Goal: Information Seeking & Learning: Compare options

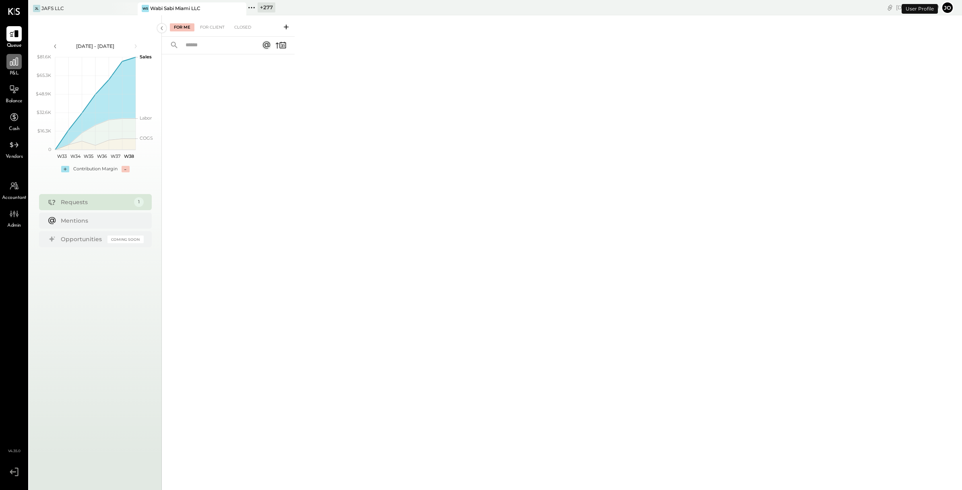
click at [12, 64] on icon at bounding box center [14, 61] width 10 height 10
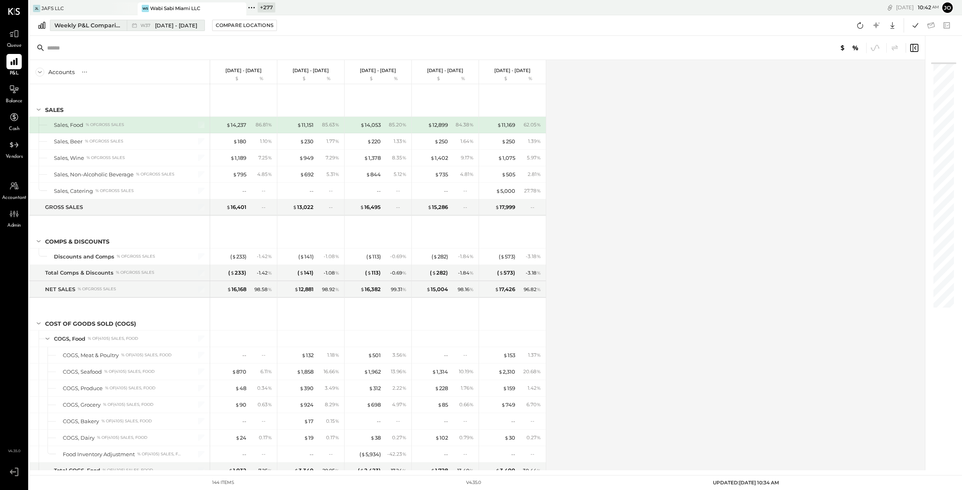
click at [117, 27] on div "Weekly P&L Comparison" at bounding box center [88, 25] width 68 height 8
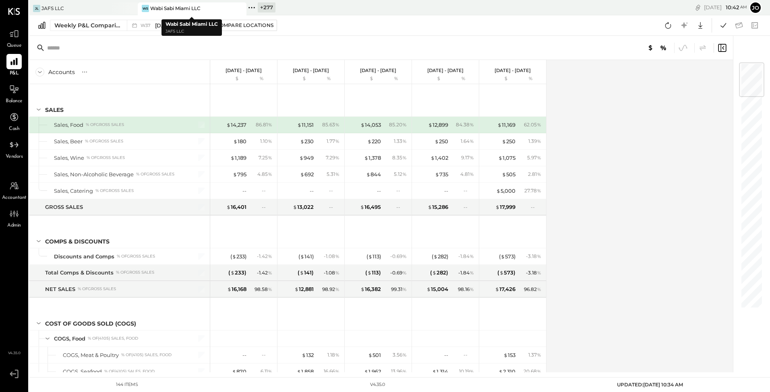
click at [253, 11] on icon at bounding box center [251, 7] width 10 height 10
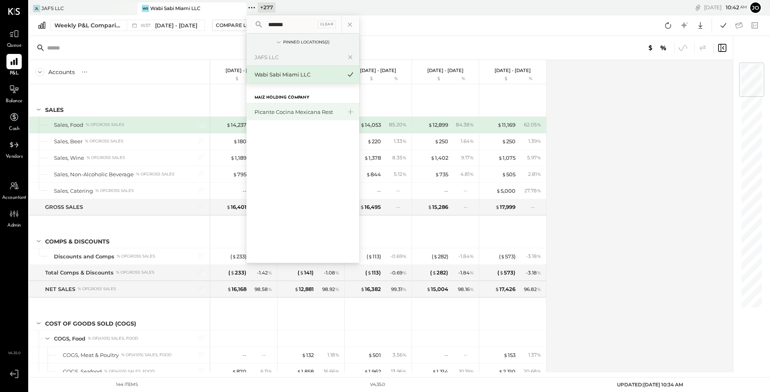
type input "*******"
click at [279, 114] on div "Picante Cocina Mexicana Rest" at bounding box center [297, 112] width 87 height 8
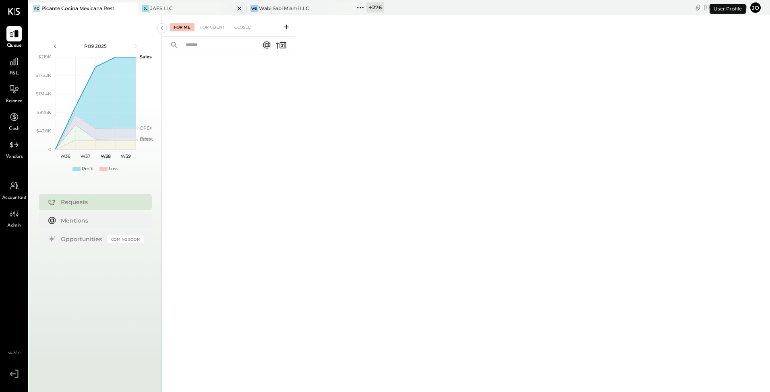
click at [240, 9] on icon at bounding box center [239, 8] width 4 height 4
click at [16, 62] on icon at bounding box center [14, 61] width 10 height 10
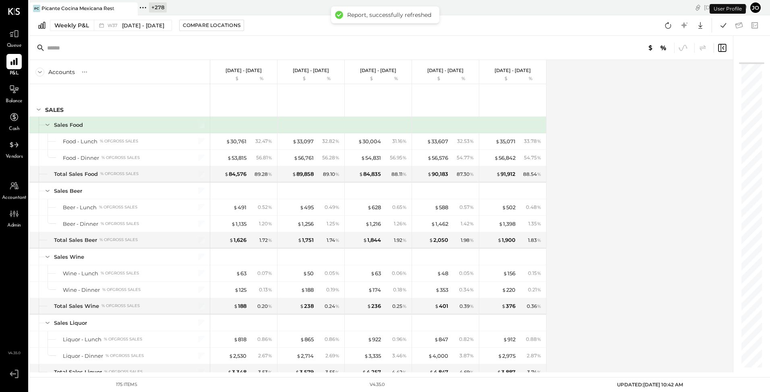
click at [105, 32] on div "Weekly P&L W37 [DATE] - [DATE] Compare Locations Google Sheets Excel" at bounding box center [399, 25] width 741 height 21
click at [105, 27] on icon at bounding box center [101, 25] width 8 height 8
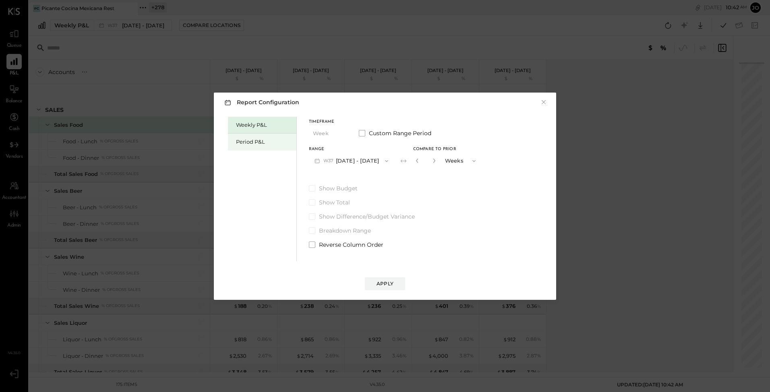
click at [245, 139] on div "Period P&L" at bounding box center [264, 142] width 56 height 8
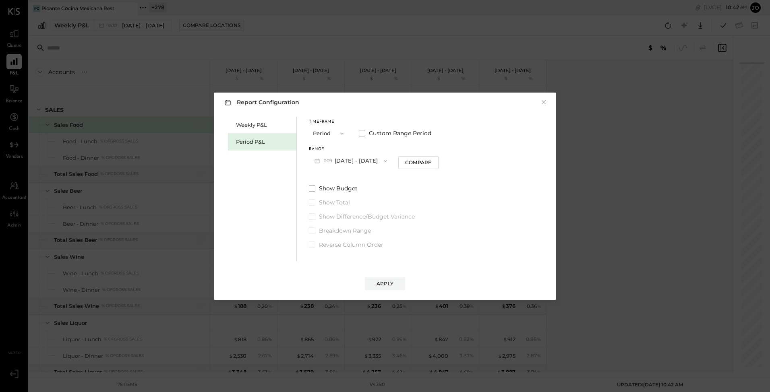
click at [349, 162] on button "P09 [DATE] - [DATE]" at bounding box center [351, 160] width 84 height 15
click at [361, 181] on span "[DATE] - [DATE]" at bounding box center [347, 178] width 38 height 7
click at [412, 158] on button "Compare" at bounding box center [418, 162] width 40 height 13
click at [433, 162] on icon "button" at bounding box center [432, 160] width 5 height 5
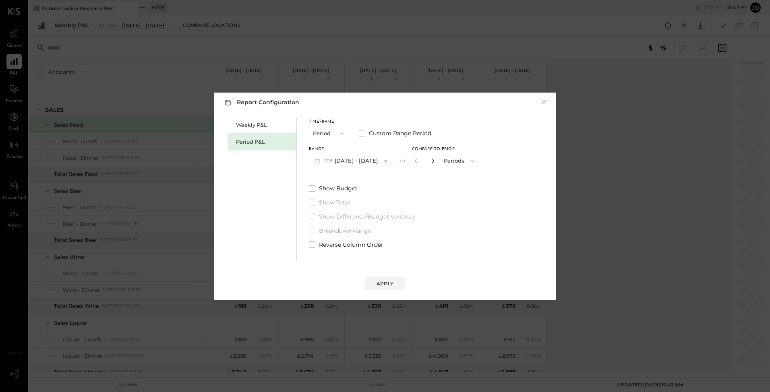
click at [433, 162] on icon "button" at bounding box center [432, 160] width 5 height 5
type input "*"
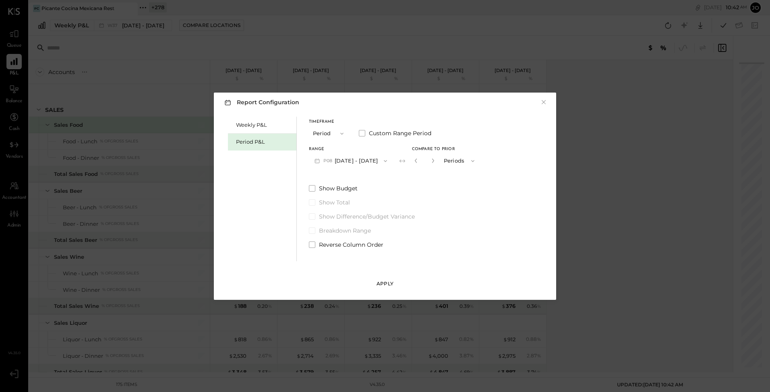
click at [395, 282] on button "Apply" at bounding box center [385, 283] width 40 height 13
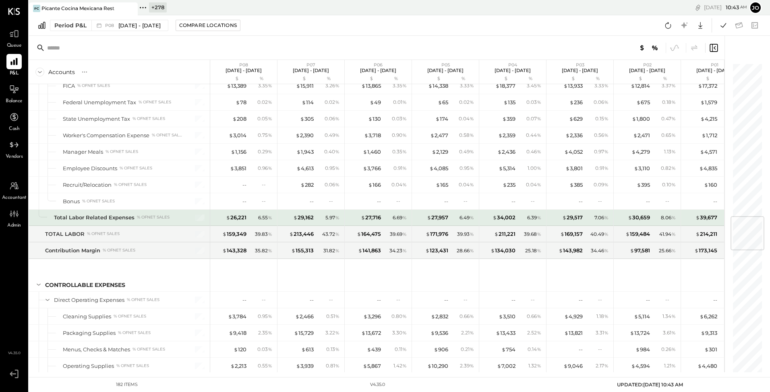
scroll to position [1218, 0]
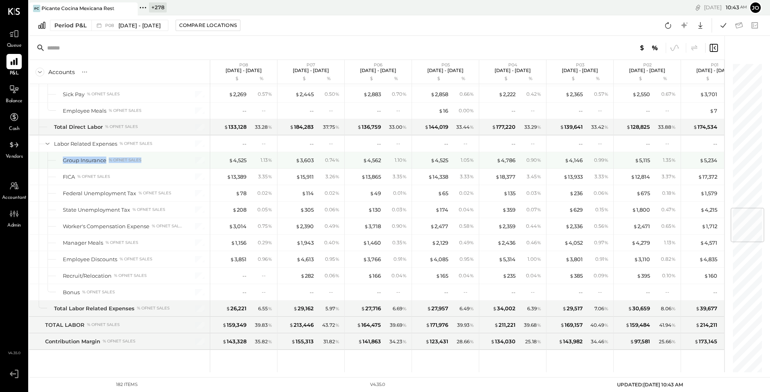
drag, startPoint x: 64, startPoint y: 156, endPoint x: 153, endPoint y: 159, distance: 88.6
click at [152, 158] on div "Group Insurance % of NET SALES" at bounding box center [119, 160] width 181 height 16
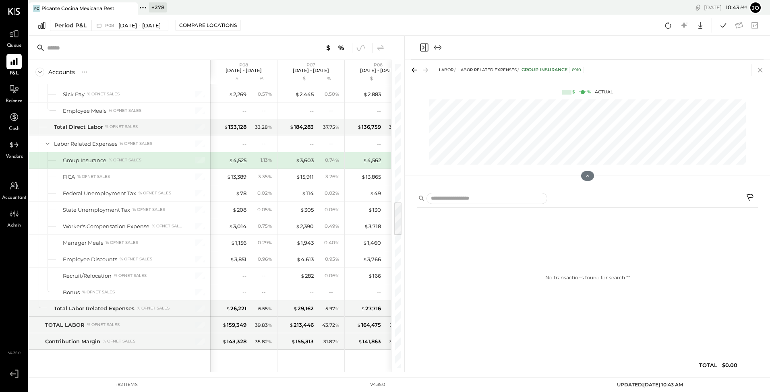
click at [757, 70] on icon at bounding box center [759, 69] width 11 height 11
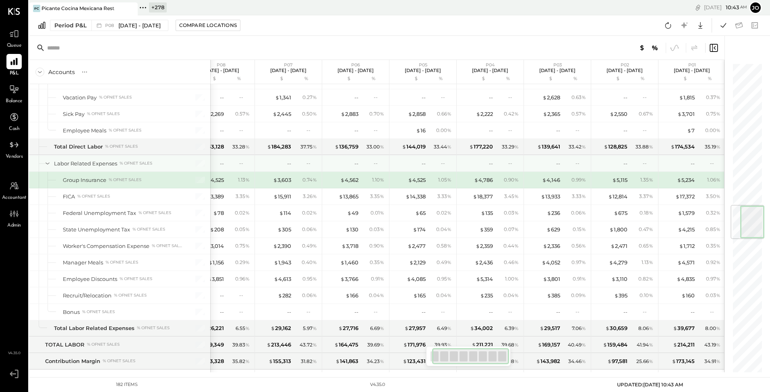
scroll to position [1194, 0]
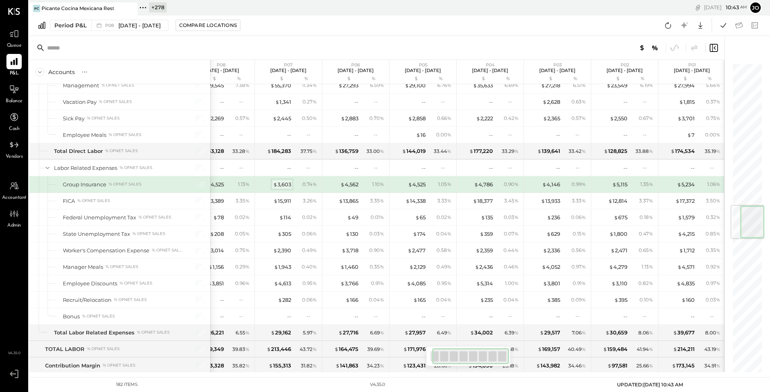
click at [277, 181] on div "$ 3,603" at bounding box center [282, 185] width 18 height 8
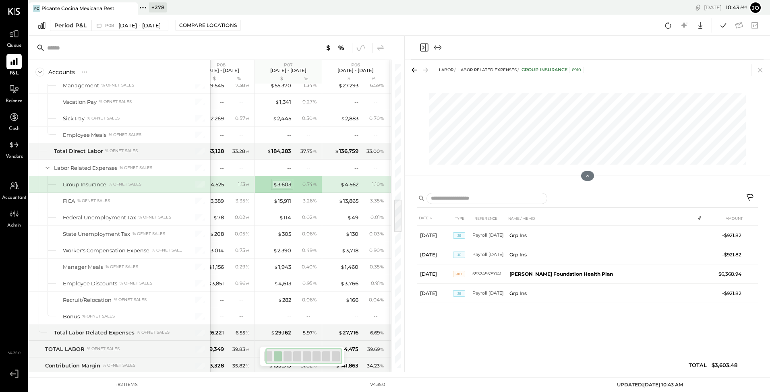
scroll to position [0, 16]
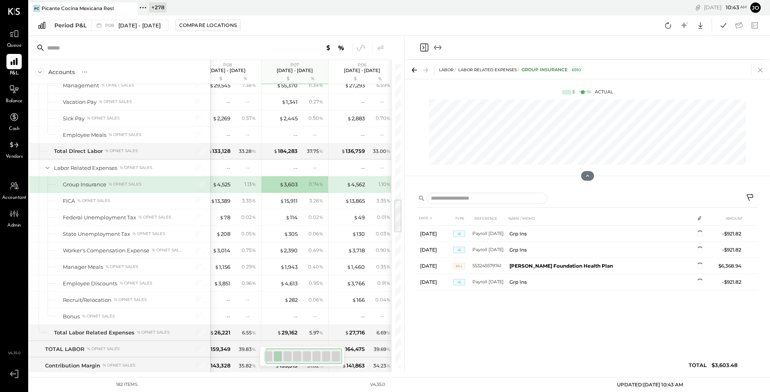
click at [761, 71] on icon at bounding box center [759, 69] width 11 height 11
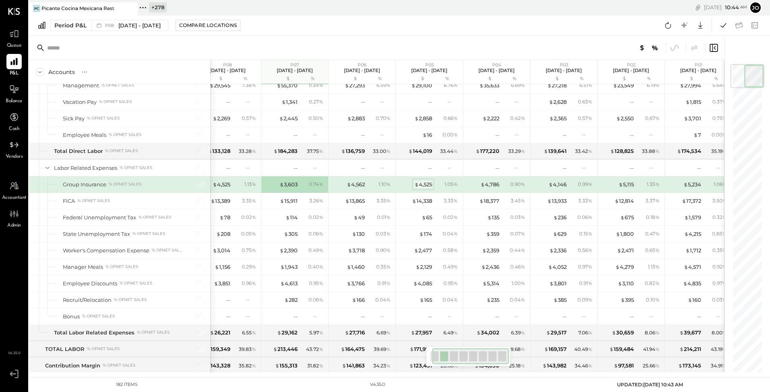
click at [427, 181] on div "$ 4,525" at bounding box center [423, 185] width 18 height 8
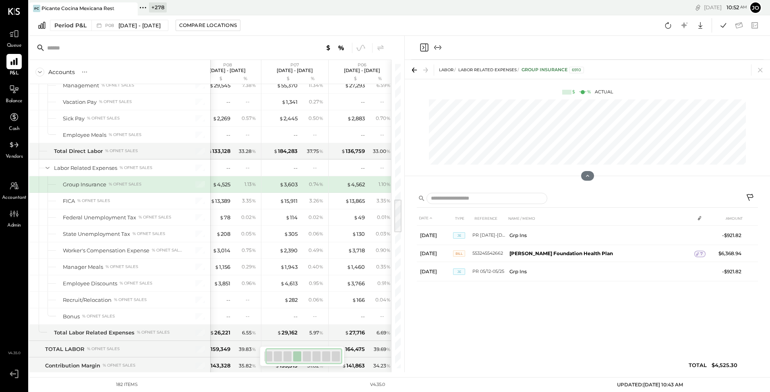
click at [766, 69] on div "LABOR Labor Related Expenses Group Insurance 6910" at bounding box center [587, 69] width 365 height 19
click at [763, 70] on icon at bounding box center [759, 69] width 11 height 11
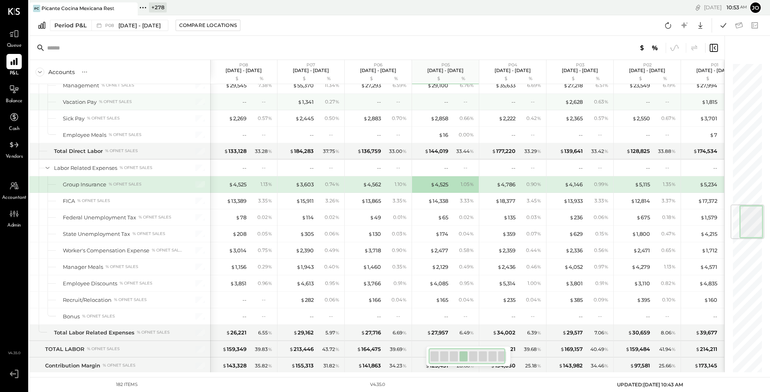
scroll to position [1192, 0]
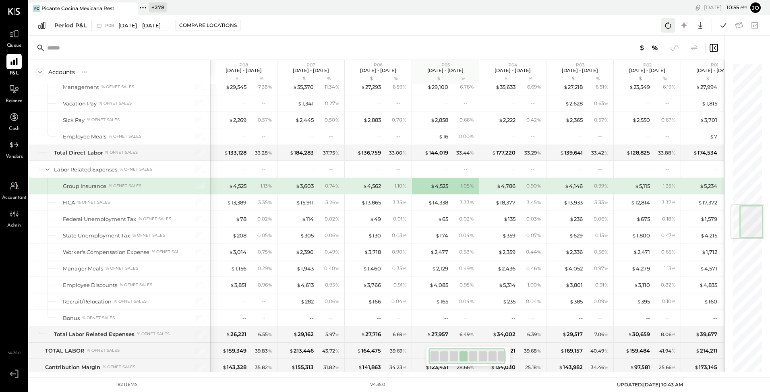
click at [670, 27] on icon at bounding box center [668, 25] width 6 height 6
